Goal: Information Seeking & Learning: Learn about a topic

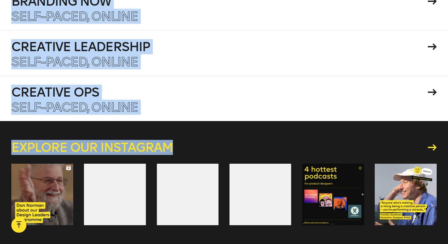
scroll to position [2863, 0]
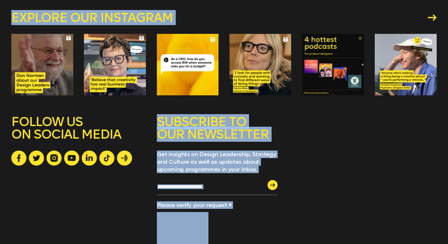
click at [271, 212] on div at bounding box center [217, 234] width 121 height 45
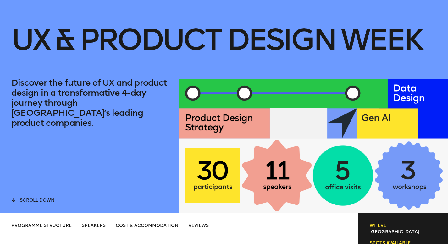
scroll to position [0, 0]
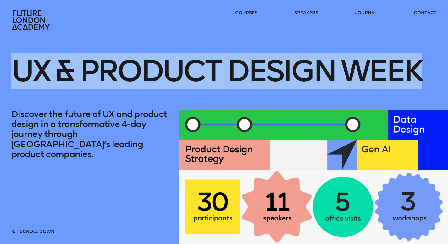
drag, startPoint x: 16, startPoint y: 67, endPoint x: 430, endPoint y: 72, distance: 414.8
click at [430, 72] on div "UX & Product Design Week" at bounding box center [223, 71] width 425 height 79
click at [418, 68] on h1 "UX & Product Design Week" at bounding box center [216, 71] width 410 height 68
drag, startPoint x: 12, startPoint y: 68, endPoint x: 442, endPoint y: 68, distance: 430.4
click at [442, 68] on div "UX & Product Design Week Discover the future of UX and product design in a tran…" at bounding box center [224, 122] width 448 height 244
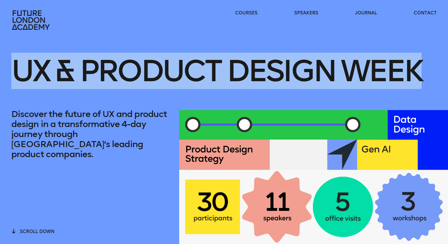
click at [192, 66] on h1 "UX & Product Design Week" at bounding box center [216, 71] width 410 height 68
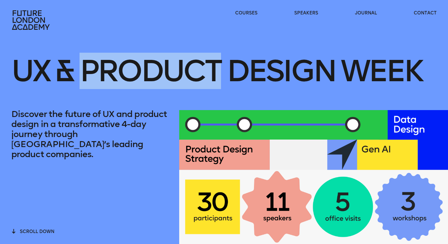
drag, startPoint x: 222, startPoint y: 70, endPoint x: 80, endPoint y: 73, distance: 142.3
click at [80, 73] on h1 "UX & Product Design Week" at bounding box center [216, 71] width 410 height 68
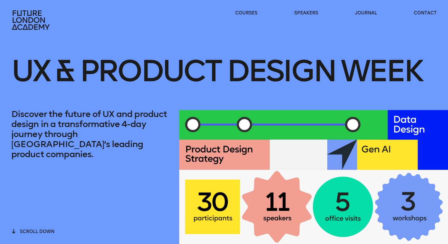
click at [17, 71] on h1 "UX & Product Design Week" at bounding box center [216, 71] width 410 height 68
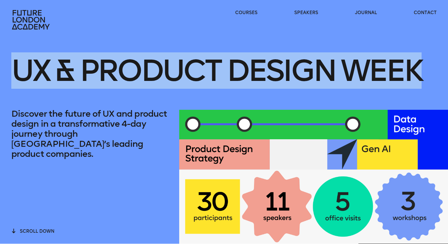
drag, startPoint x: 14, startPoint y: 68, endPoint x: 441, endPoint y: 84, distance: 427.6
click at [441, 84] on div "UX & Product Design Week Discover the future of UX and product design in a tran…" at bounding box center [224, 122] width 448 height 244
click at [397, 80] on h1 "UX & Product Design Week" at bounding box center [216, 71] width 410 height 68
